Goal: Check status

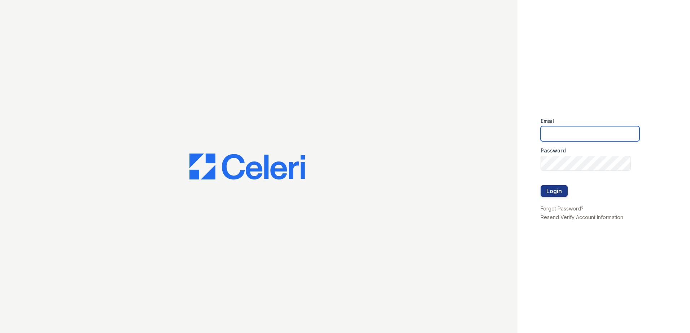
click at [570, 130] on input "email" at bounding box center [589, 133] width 99 height 15
type input "mdillon@trinity-pm.com"
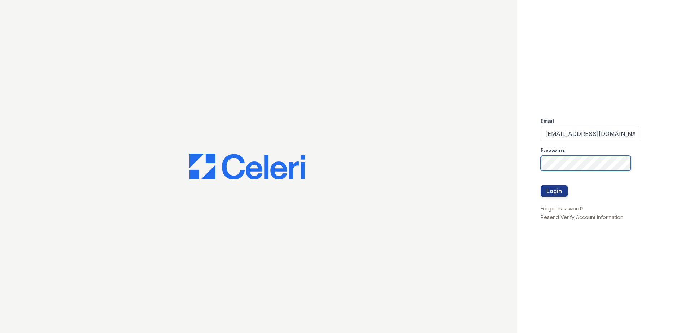
click at [540, 185] on button "Login" at bounding box center [553, 191] width 27 height 12
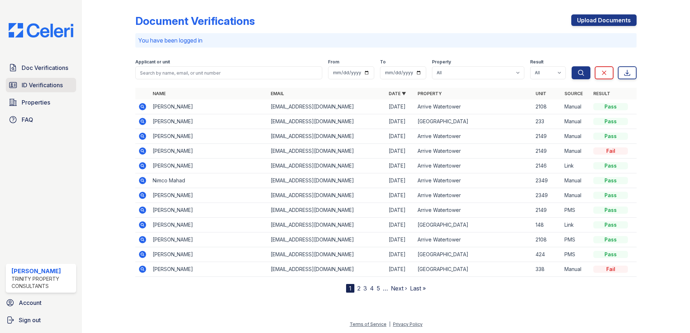
click at [52, 84] on span "ID Verifications" at bounding box center [42, 85] width 41 height 9
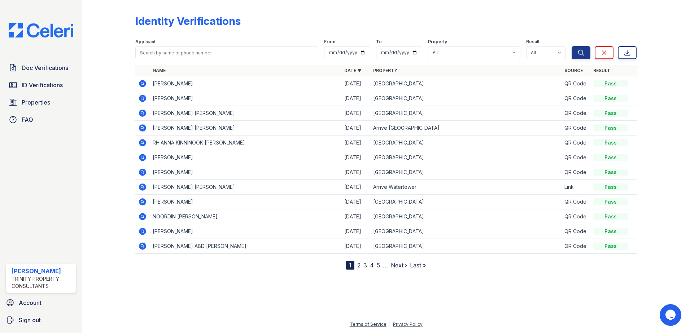
click at [142, 83] on icon at bounding box center [142, 83] width 2 height 2
